Goal: Obtain resource: Download file/media

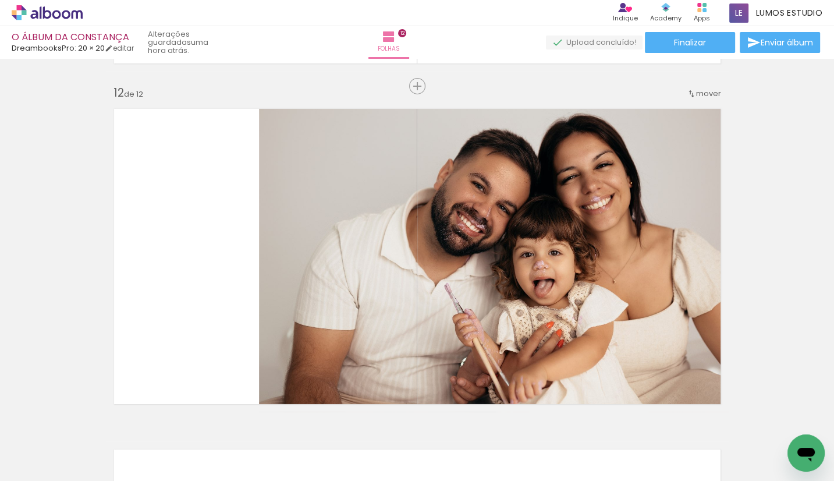
scroll to position [4024, 0]
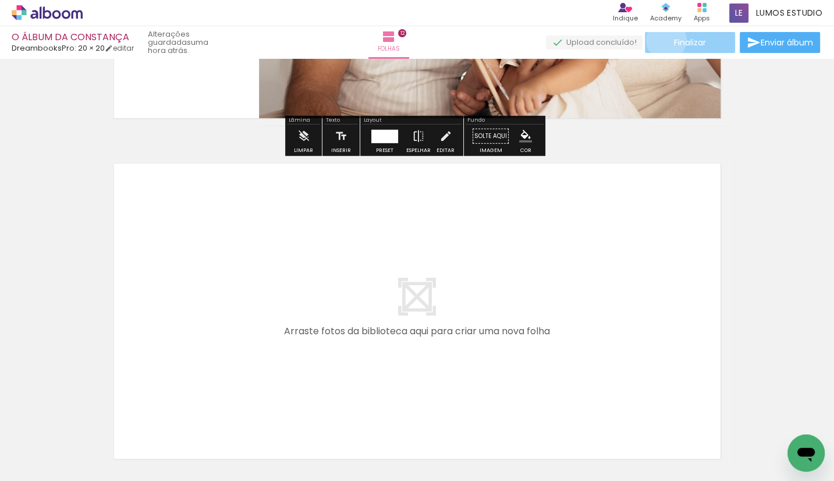
click at [662, 40] on paper-button "Finalizar" at bounding box center [690, 42] width 90 height 21
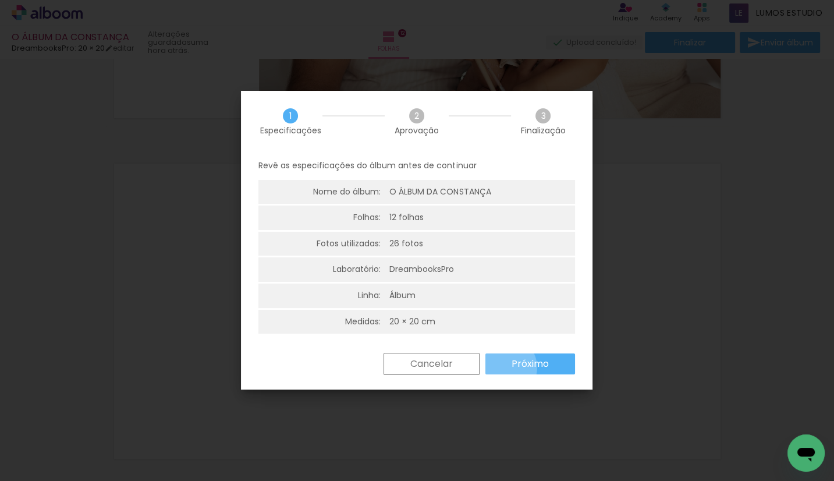
click at [497, 366] on paper-button "Próximo" at bounding box center [531, 363] width 90 height 21
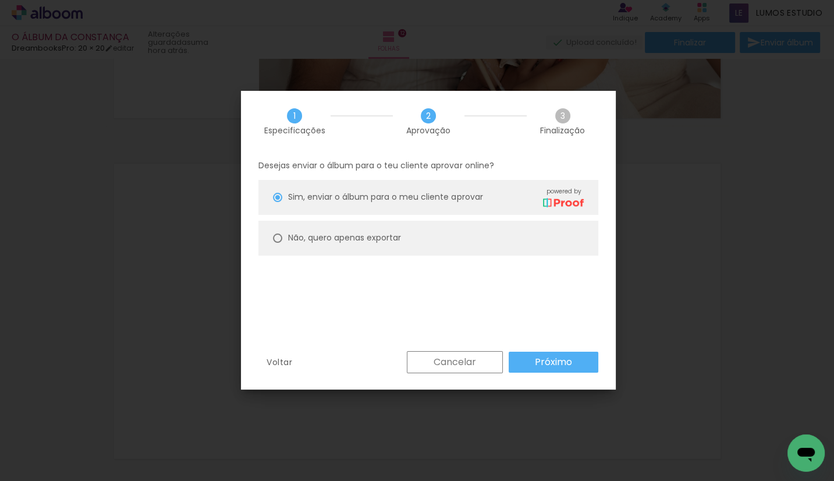
click at [368, 245] on paper-radio-button "Não, quero apenas exportar" at bounding box center [429, 238] width 340 height 35
type paper-radio-button "on"
click at [540, 369] on paper-button "Próximo" at bounding box center [554, 362] width 90 height 21
type input "Alta, 300 DPI"
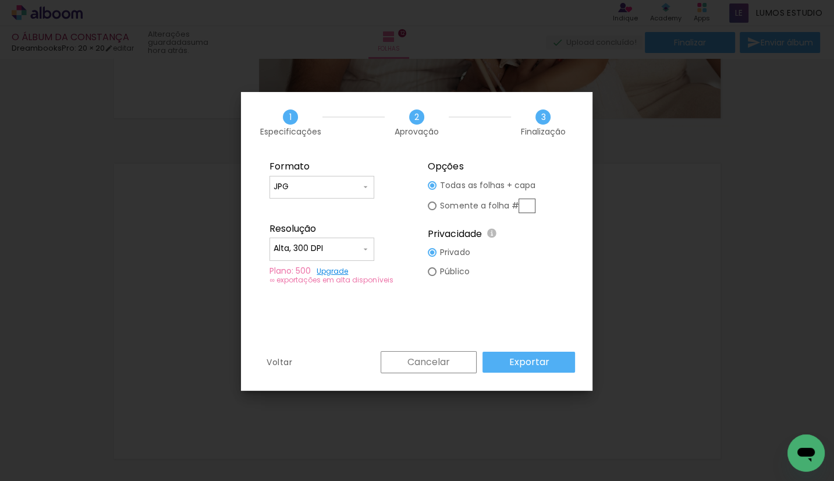
click at [0, 0] on slot "Exportar" at bounding box center [0, 0] width 0 height 0
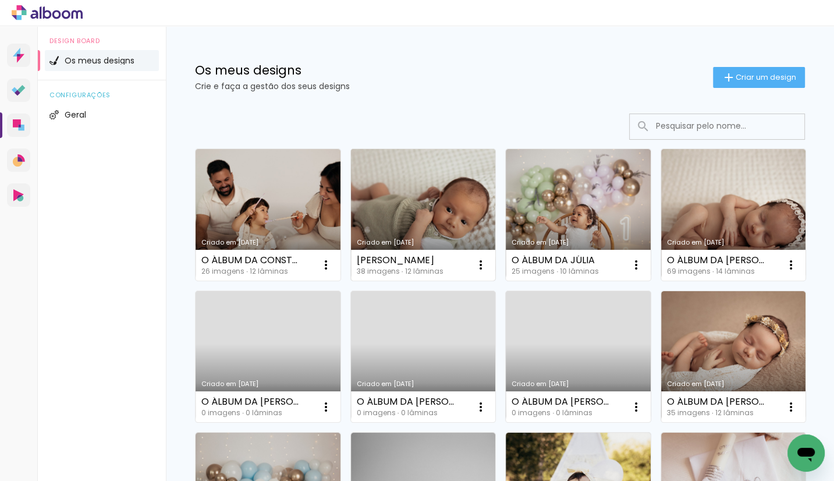
click at [418, 184] on link "Criado em [DATE]" at bounding box center [423, 215] width 145 height 132
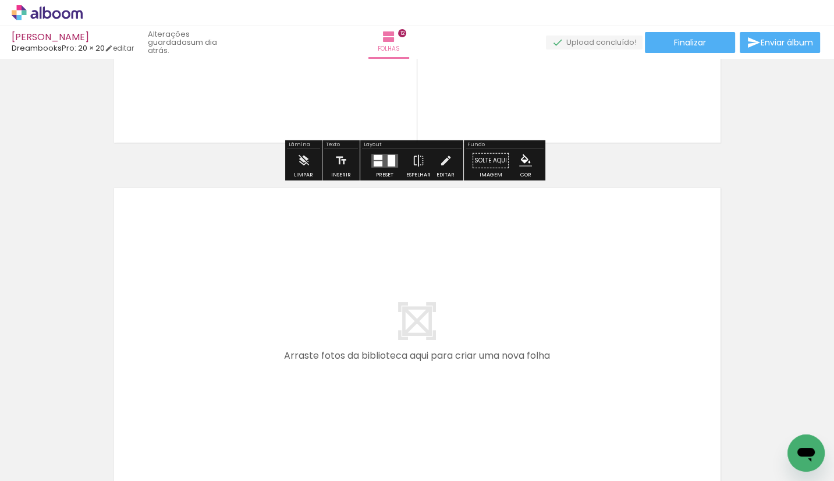
scroll to position [4124, 0]
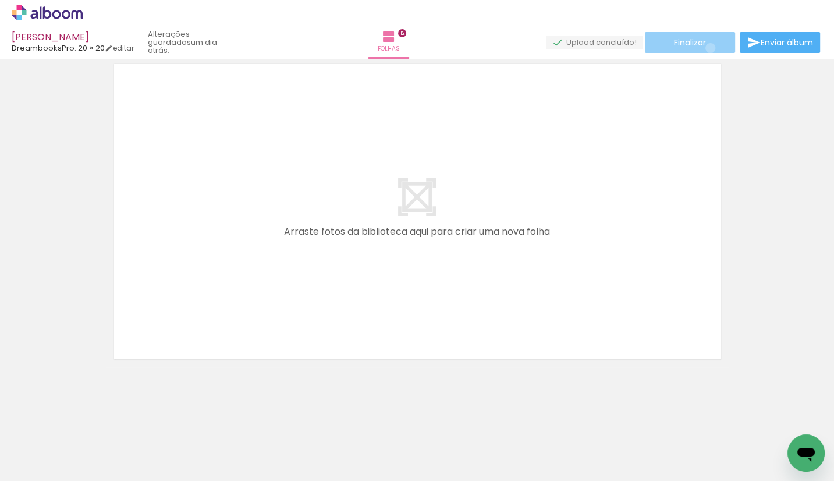
click at [706, 48] on paper-button "Finalizar" at bounding box center [690, 42] width 90 height 21
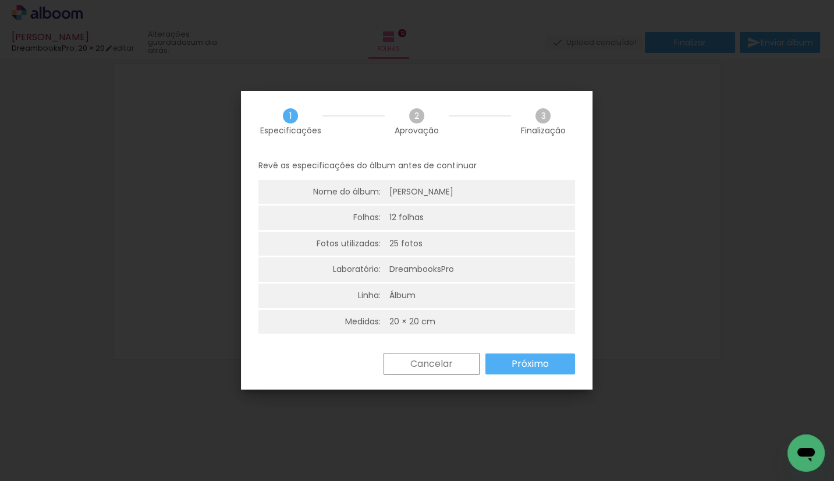
click at [507, 364] on paper-button "Próximo" at bounding box center [531, 363] width 90 height 21
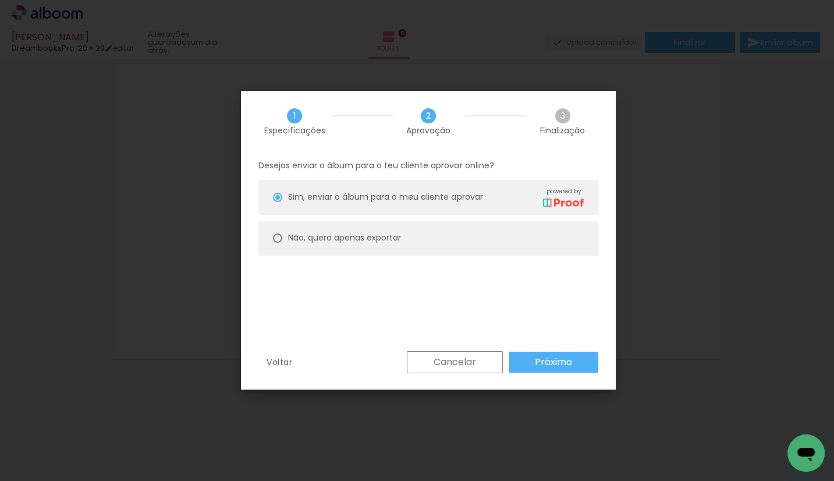
click at [0, 0] on slot "Não, quero apenas exportar" at bounding box center [0, 0] width 0 height 0
type paper-radio-button "on"
click at [0, 0] on slot "Próximo" at bounding box center [0, 0] width 0 height 0
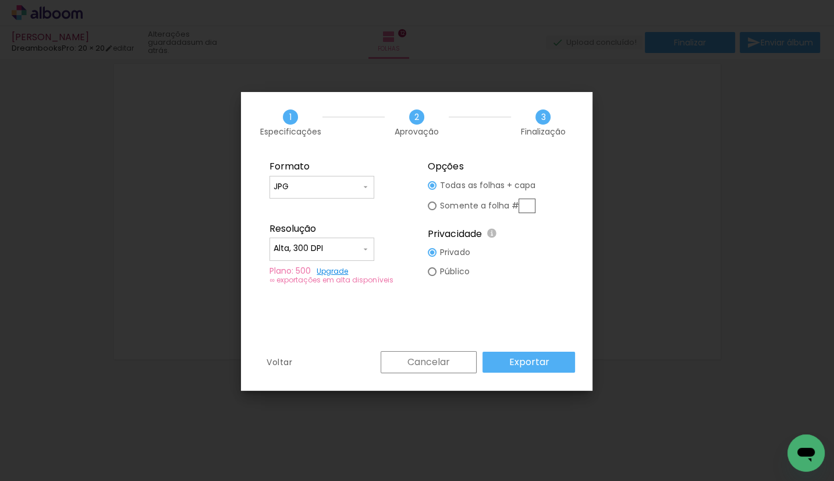
click at [0, 0] on slot "Exportar" at bounding box center [0, 0] width 0 height 0
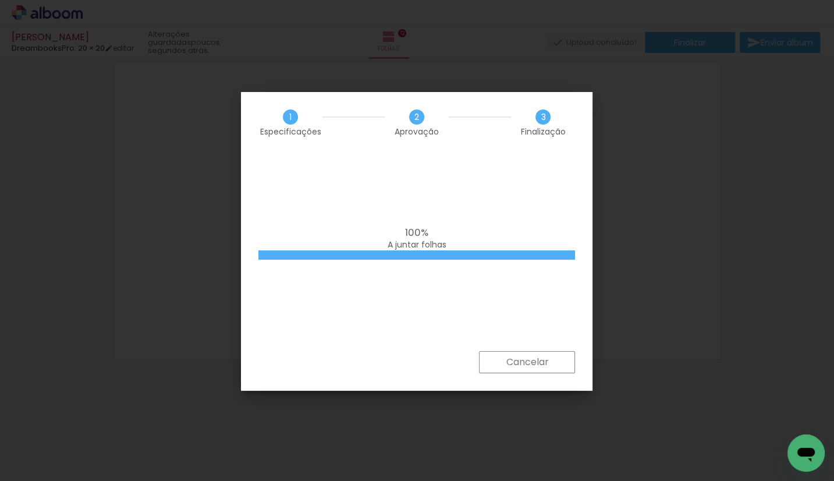
drag, startPoint x: 545, startPoint y: 358, endPoint x: 580, endPoint y: 275, distance: 90.3
click at [0, 0] on slot "Cancelar" at bounding box center [0, 0] width 0 height 0
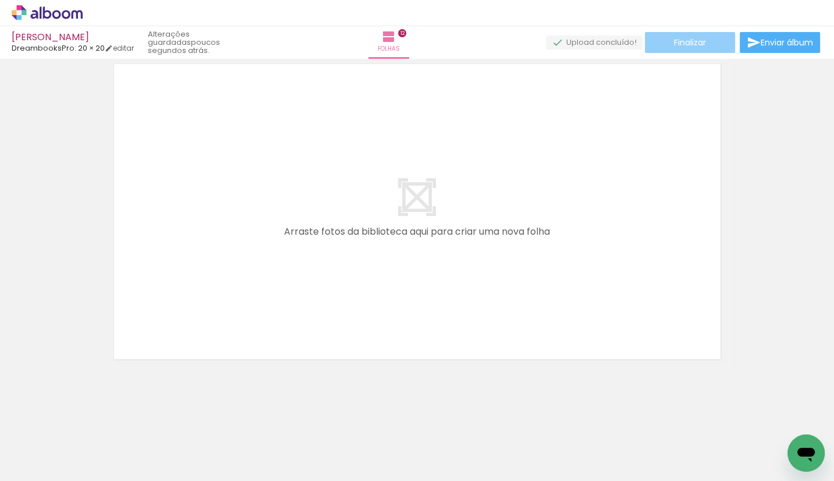
click at [701, 38] on span "Finalizar" at bounding box center [690, 42] width 32 height 8
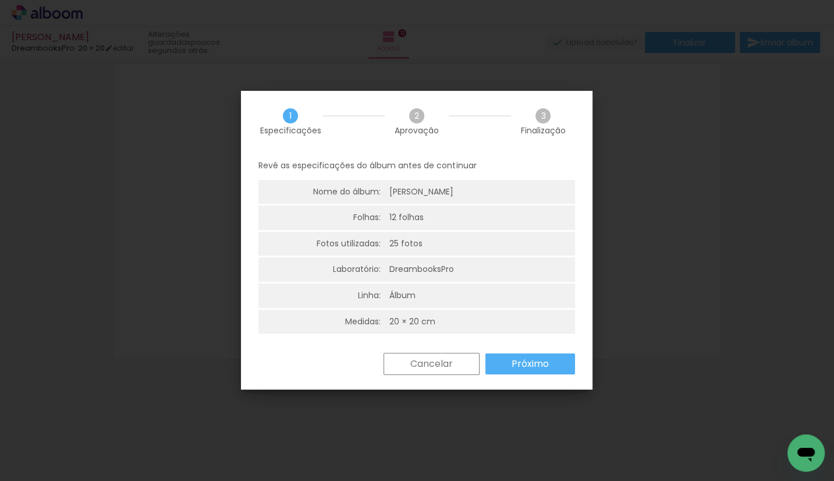
click at [0, 0] on slot "Próximo" at bounding box center [0, 0] width 0 height 0
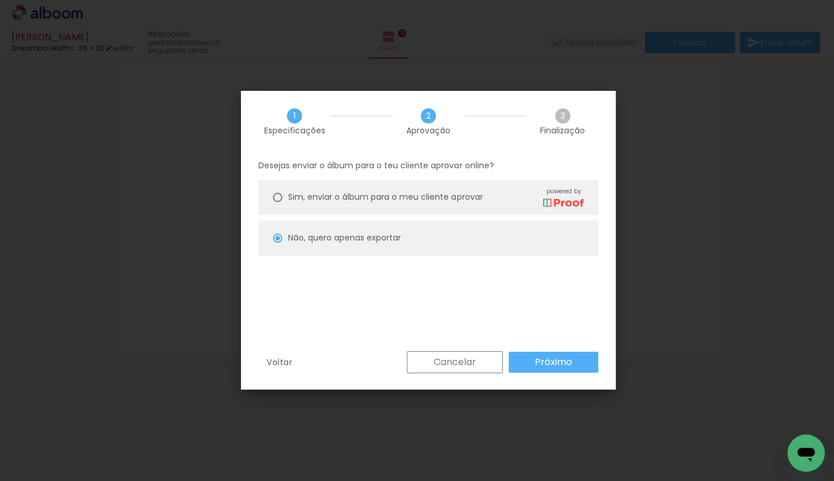
click at [0, 0] on slot "Próximo" at bounding box center [0, 0] width 0 height 0
type input "Alta, 300 DPI"
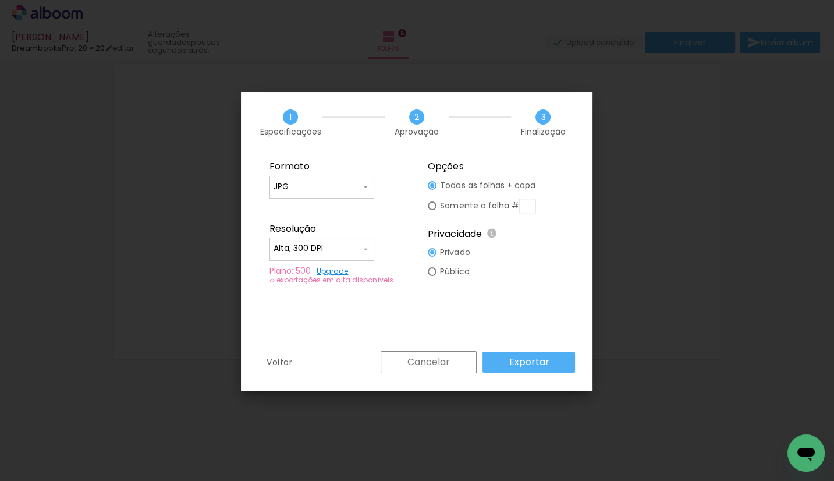
click at [0, 0] on slot "Exportar" at bounding box center [0, 0] width 0 height 0
